Goal: Task Accomplishment & Management: Use online tool/utility

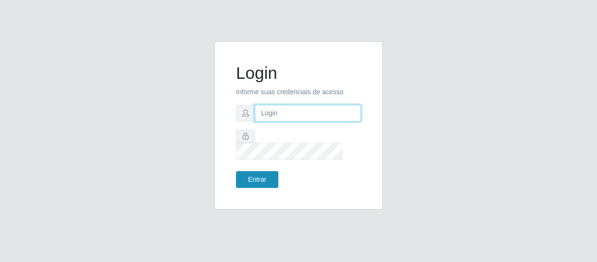
type input "[EMAIL_ADDRESS][DOMAIN_NAME]"
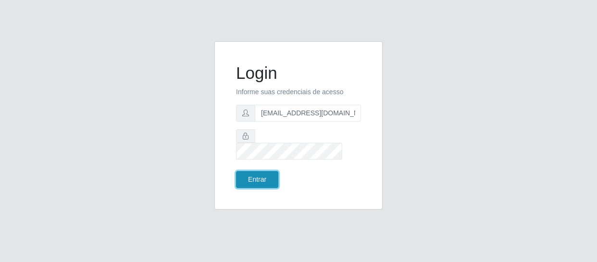
click at [252, 172] on button "Entrar" at bounding box center [257, 179] width 42 height 17
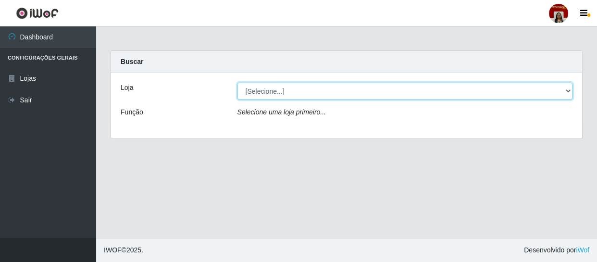
click at [334, 92] on select "[Selecione...] Mar Vermelho - Loja 04" at bounding box center [405, 91] width 336 height 17
select select "251"
click at [237, 83] on select "[Selecione...] Mar Vermelho - Loja 04" at bounding box center [405, 91] width 336 height 17
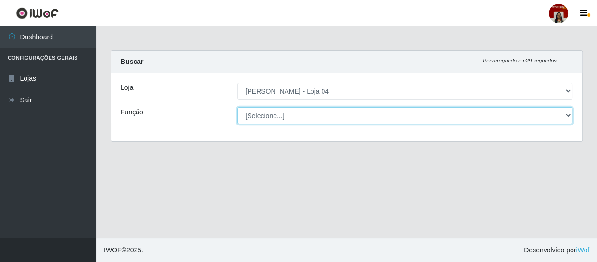
click at [327, 115] on select "[Selecione...] ASG ASG + ASG ++ Auxiliar de Depósito Auxiliar de Depósito + Aux…" at bounding box center [405, 115] width 336 height 17
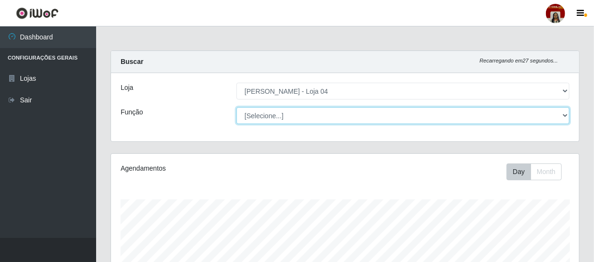
scroll to position [199, 468]
select select "22"
click at [236, 107] on select "[Selecione...] ASG ASG + ASG ++ Auxiliar de Depósito Auxiliar de Depósito + Aux…" at bounding box center [402, 115] width 333 height 17
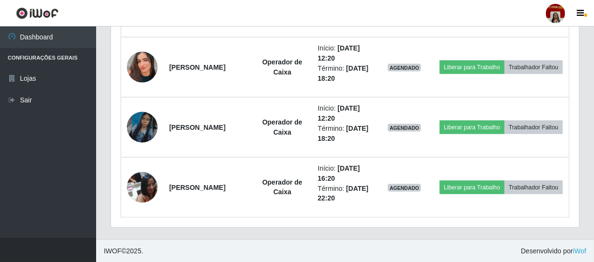
scroll to position [625, 0]
